Goal: Find specific page/section: Find specific page/section

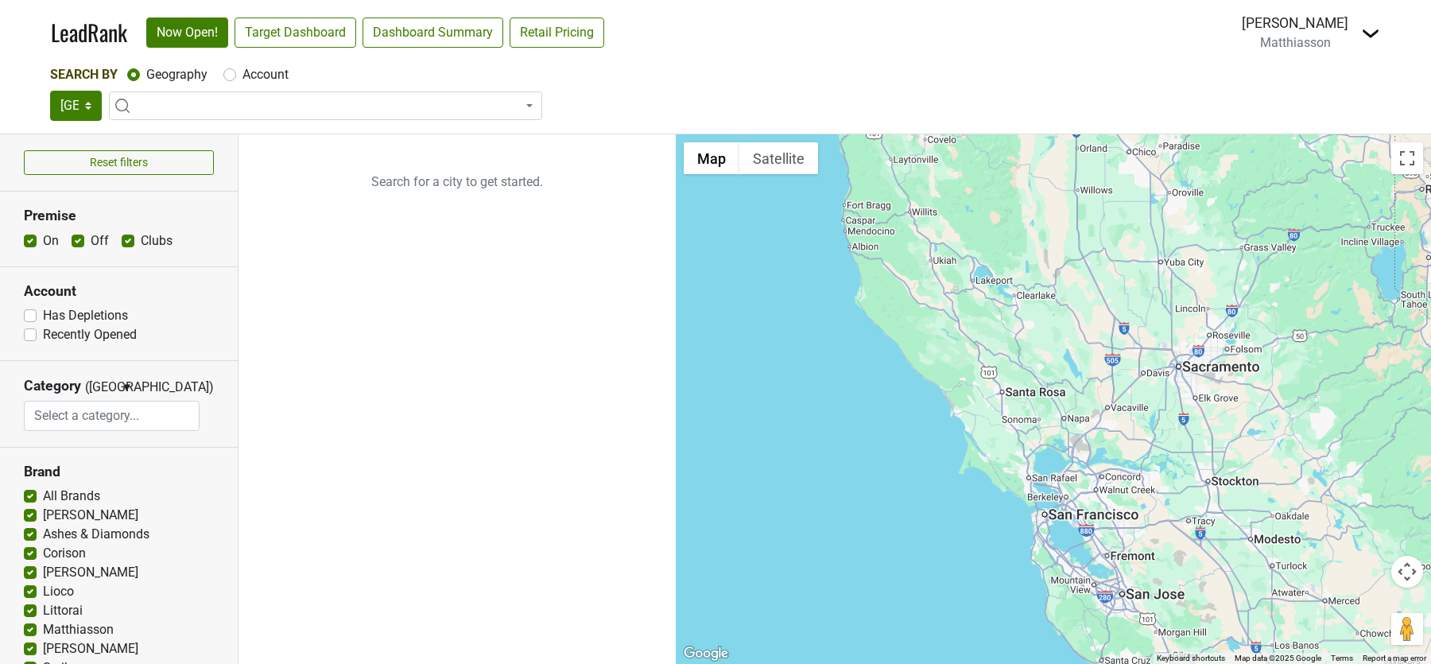
select select
click at [257, 107] on span at bounding box center [325, 105] width 433 height 29
click at [235, 82] on div "Account" at bounding box center [255, 74] width 65 height 19
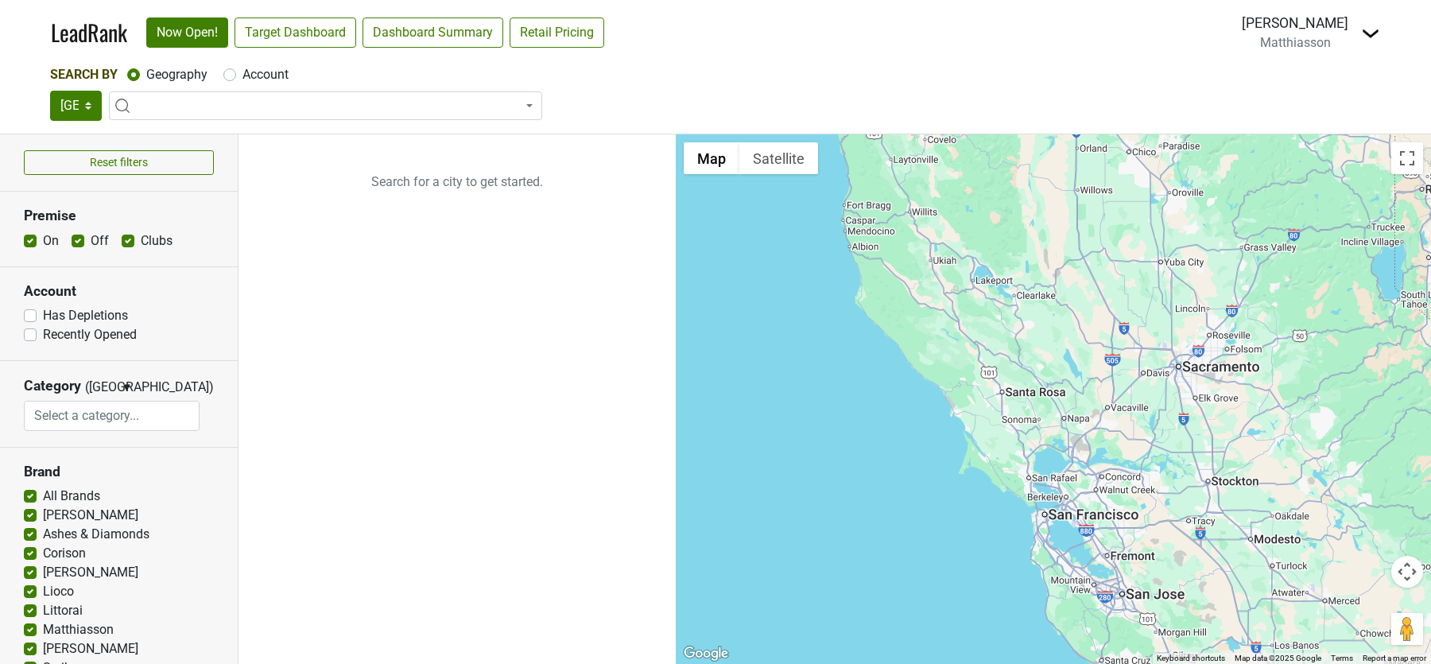
click at [242, 76] on label "Account" at bounding box center [265, 74] width 46 height 19
click at [229, 76] on input "Account" at bounding box center [229, 73] width 13 height 16
radio input "true"
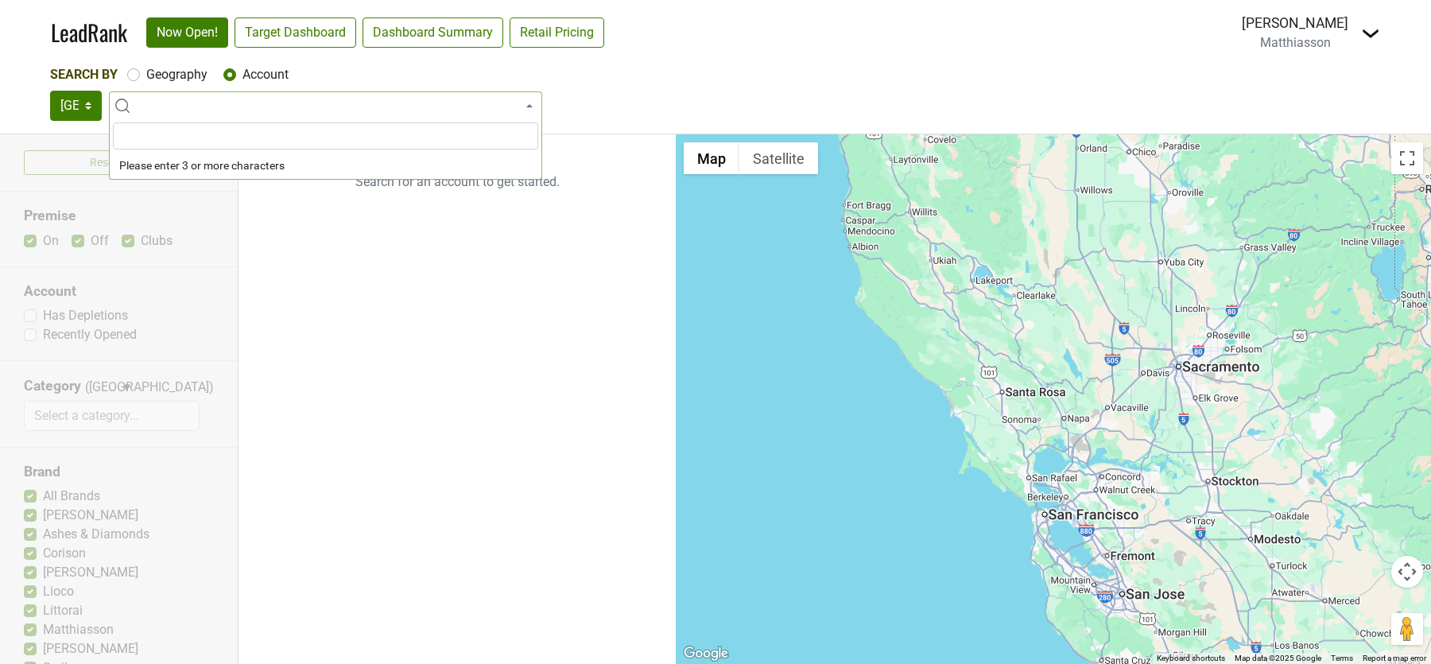
click at [229, 100] on span at bounding box center [325, 105] width 433 height 29
type input "red ash"
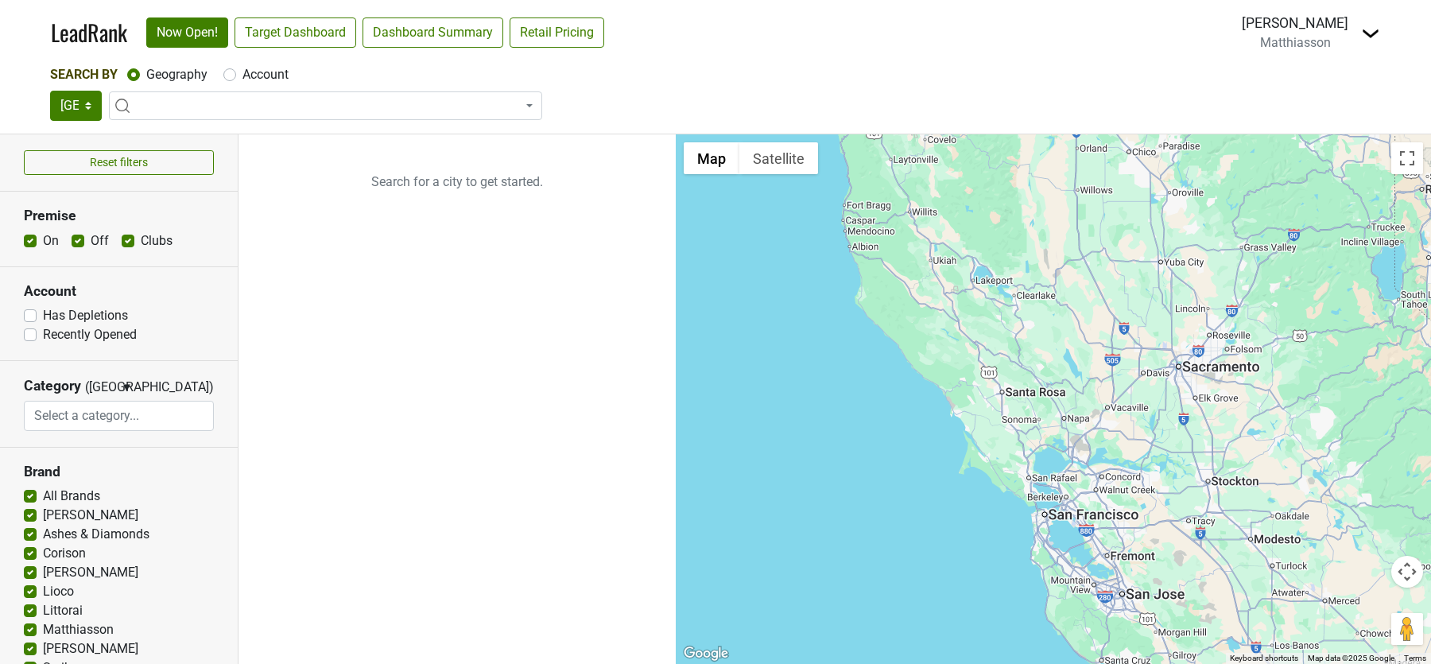
click at [242, 76] on label "Account" at bounding box center [265, 74] width 46 height 19
click at [227, 76] on input "Account" at bounding box center [229, 73] width 13 height 16
radio input "true"
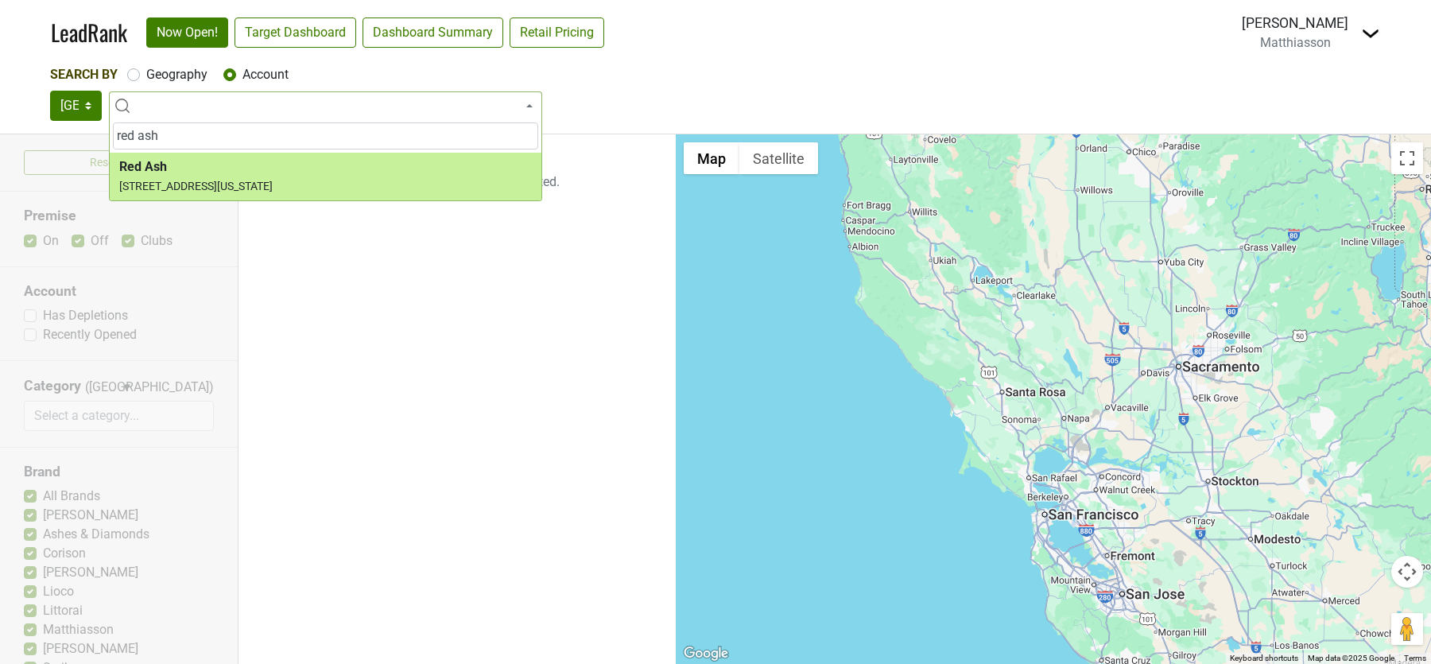
type input "red ash"
select select "4883"
